Goal: Task Accomplishment & Management: Complete application form

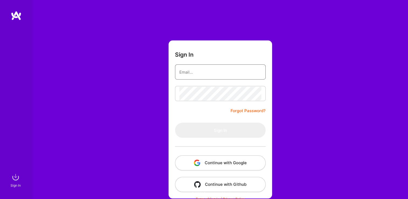
click at [216, 76] on input "email" at bounding box center [220, 72] width 82 height 14
type input "[EMAIL_ADDRESS][DOMAIN_NAME]"
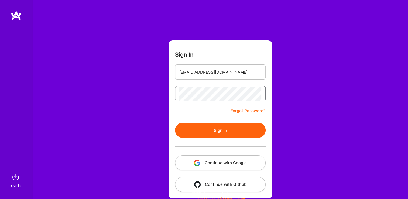
click at [175, 123] on button "Sign In" at bounding box center [220, 130] width 91 height 15
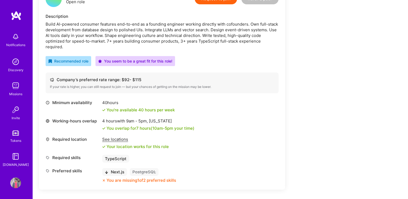
scroll to position [155, 0]
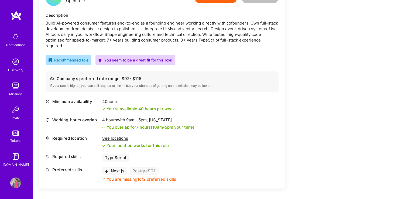
click at [132, 117] on span "9am - 5pm ," at bounding box center [137, 119] width 24 height 5
click at [146, 117] on span "9am - 5pm ," at bounding box center [137, 119] width 24 height 5
click at [155, 125] on span "10am - 5pm" at bounding box center [162, 127] width 21 height 5
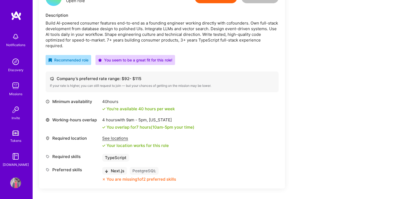
click at [167, 125] on span "10am - 5pm" at bounding box center [162, 127] width 21 height 5
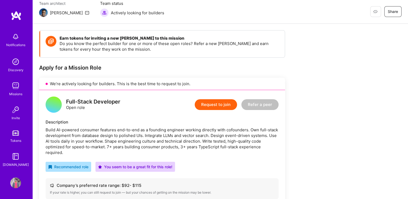
scroll to position [35, 0]
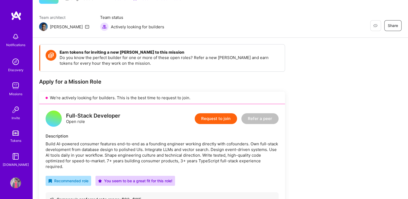
click at [12, 88] on img at bounding box center [15, 85] width 11 height 11
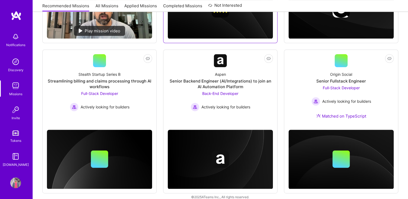
scroll to position [199, 0]
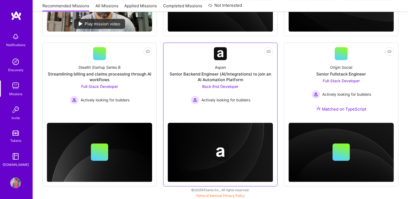
click at [233, 86] on span "Back-End Developer" at bounding box center [220, 86] width 36 height 5
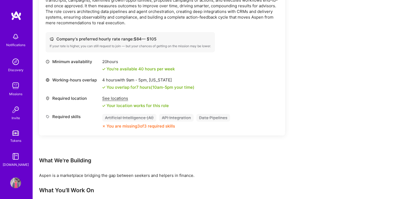
scroll to position [186, 0]
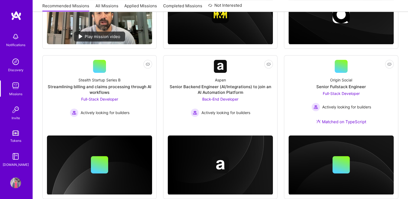
scroll to position [199, 0]
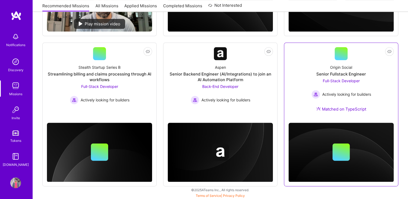
click at [328, 82] on span "Full-Stack Developer" at bounding box center [341, 80] width 37 height 5
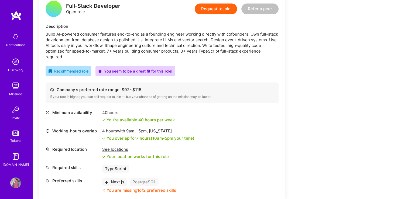
scroll to position [145, 0]
